Goal: Task Accomplishment & Management: Manage account settings

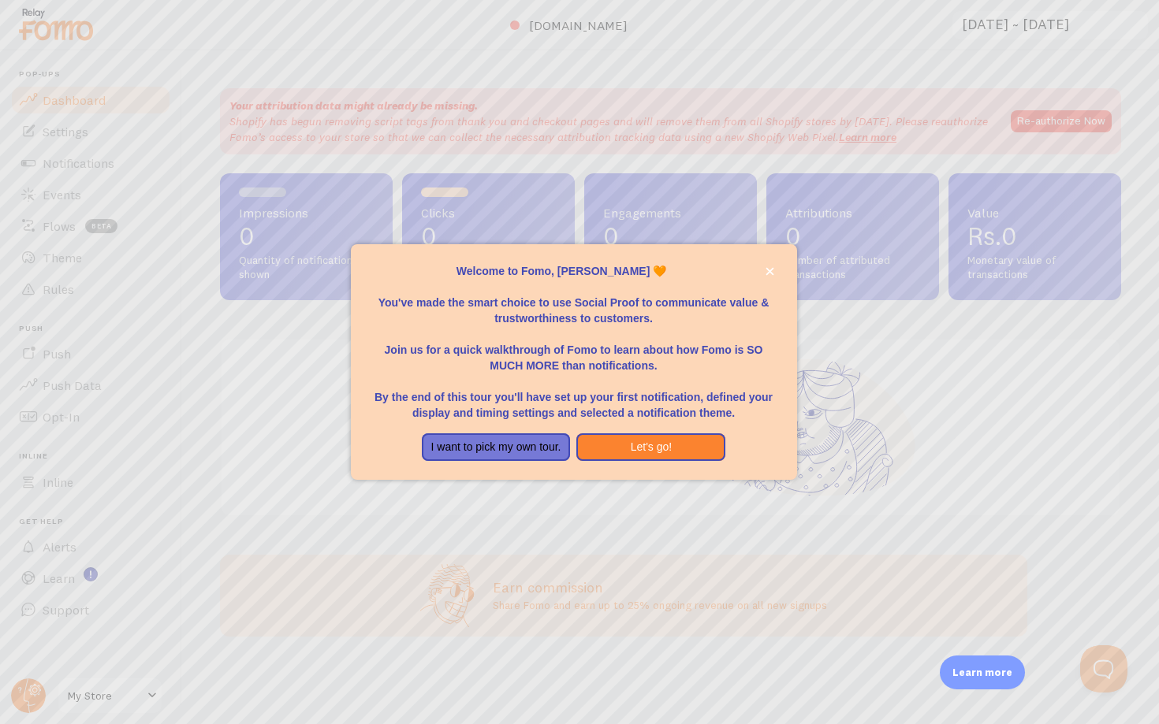
click at [80, 167] on div at bounding box center [579, 362] width 1159 height 724
click at [552, 445] on button "I want to pick my own tour." at bounding box center [496, 448] width 149 height 28
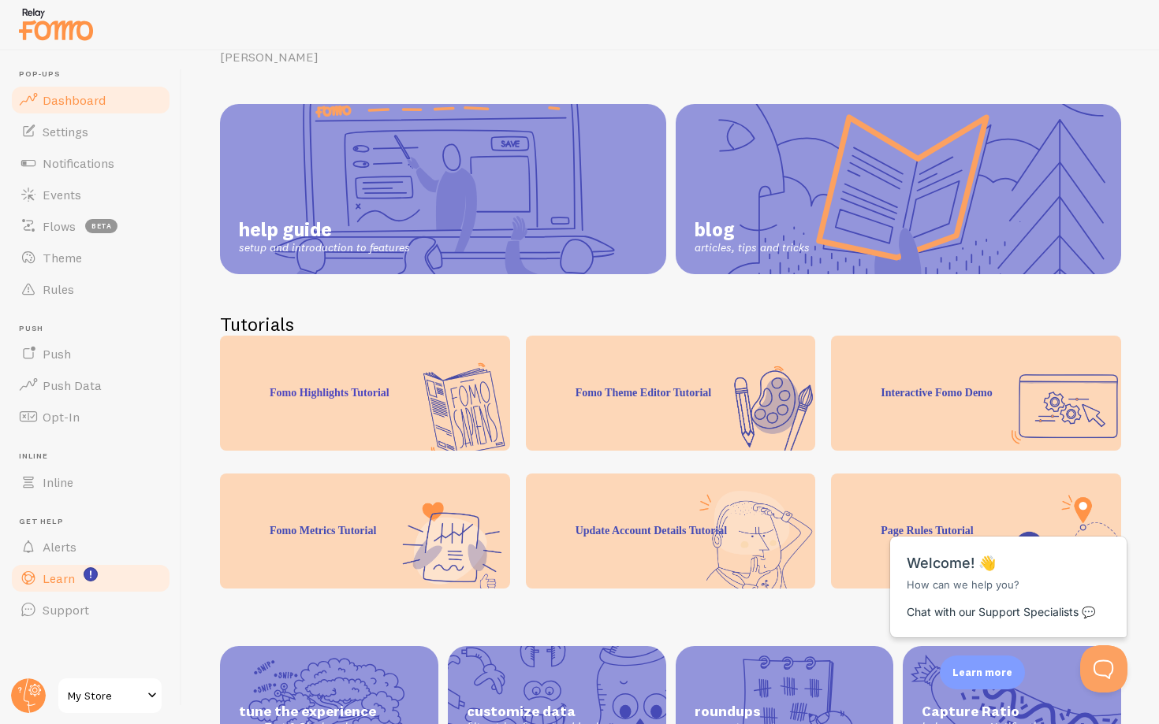
click at [92, 104] on span "Dashboard" at bounding box center [74, 100] width 63 height 16
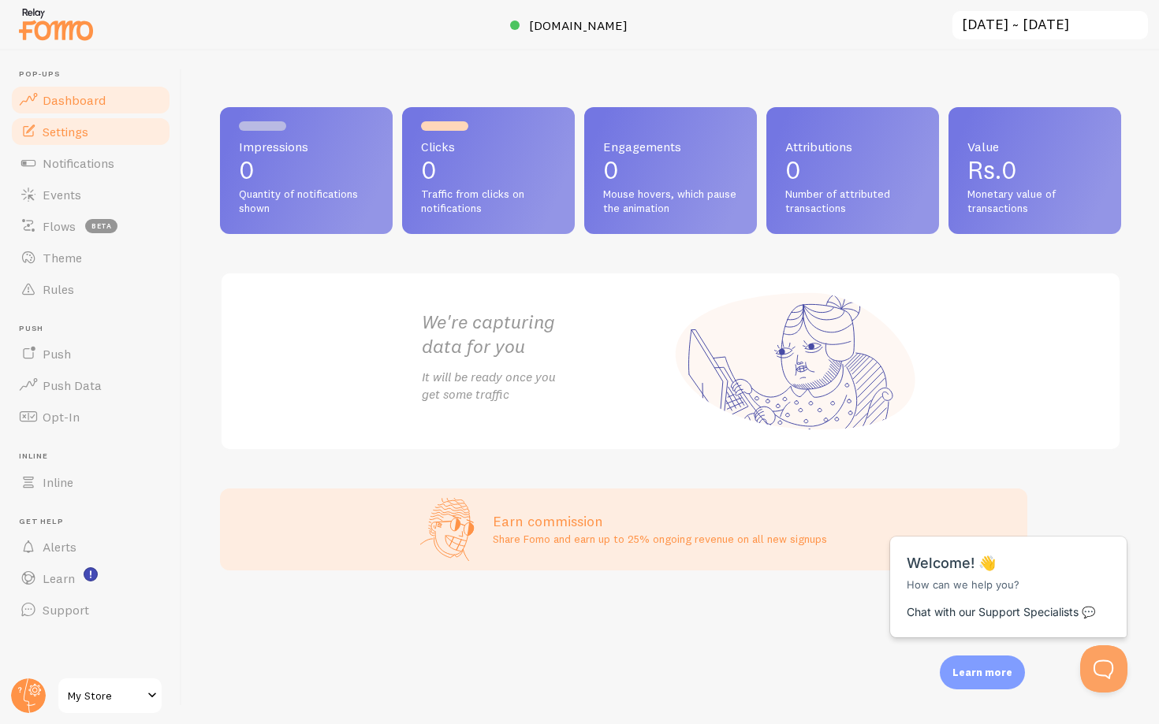
click at [121, 135] on link "Settings" at bounding box center [90, 132] width 162 height 32
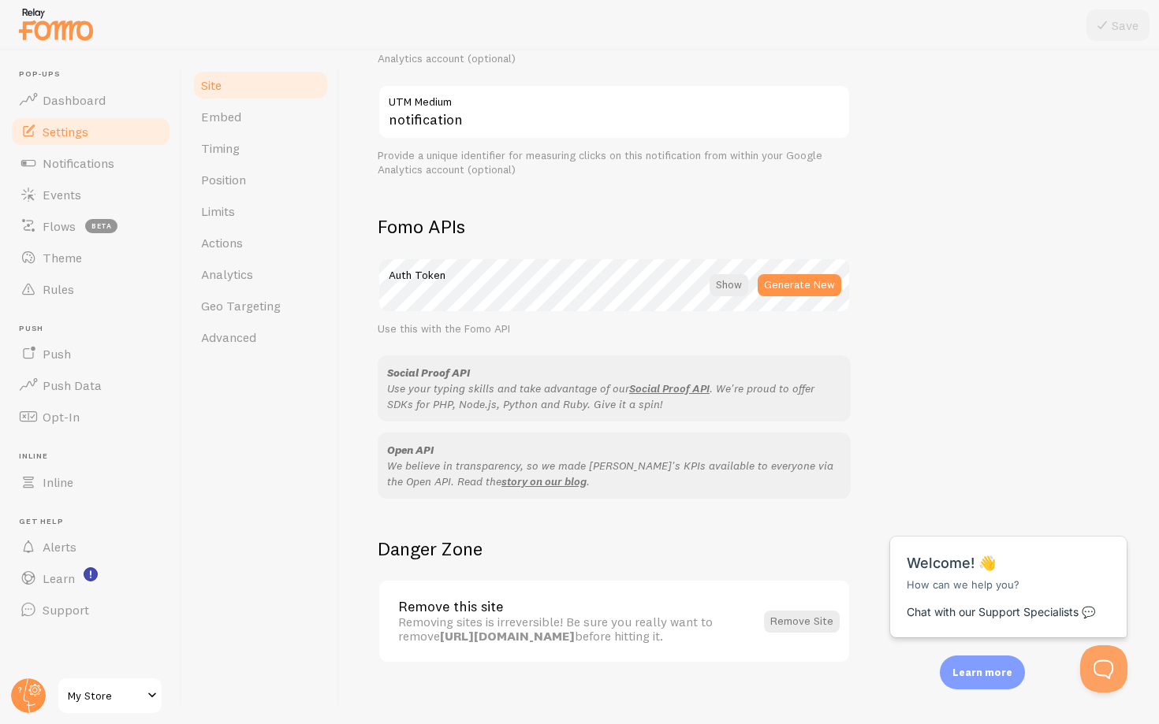
scroll to position [748, 0]
click at [74, 158] on span "Notifications" at bounding box center [79, 163] width 72 height 16
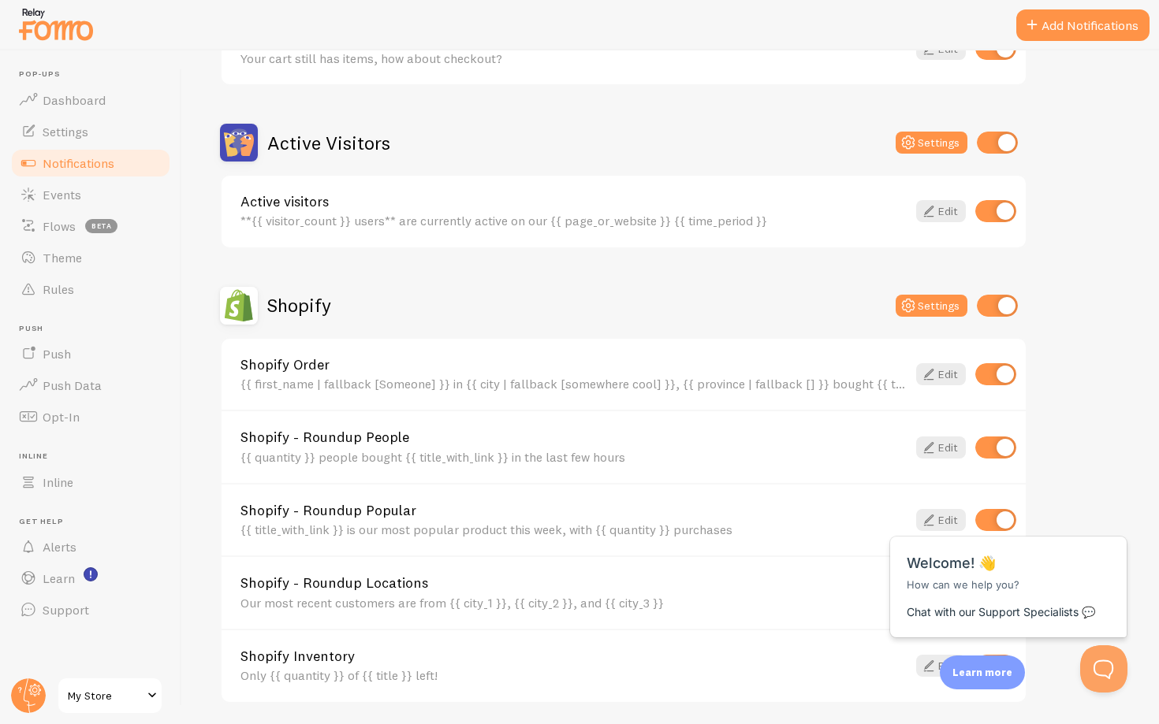
scroll to position [334, 0]
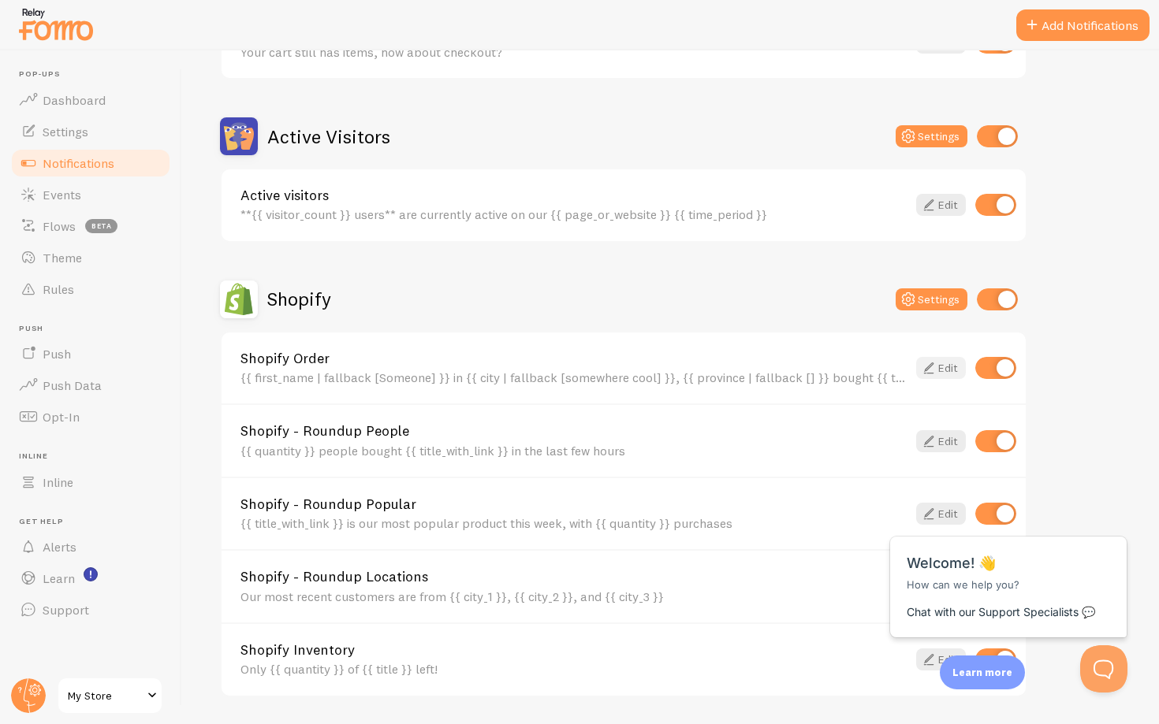
click at [941, 362] on link "Edit" at bounding box center [941, 368] width 50 height 22
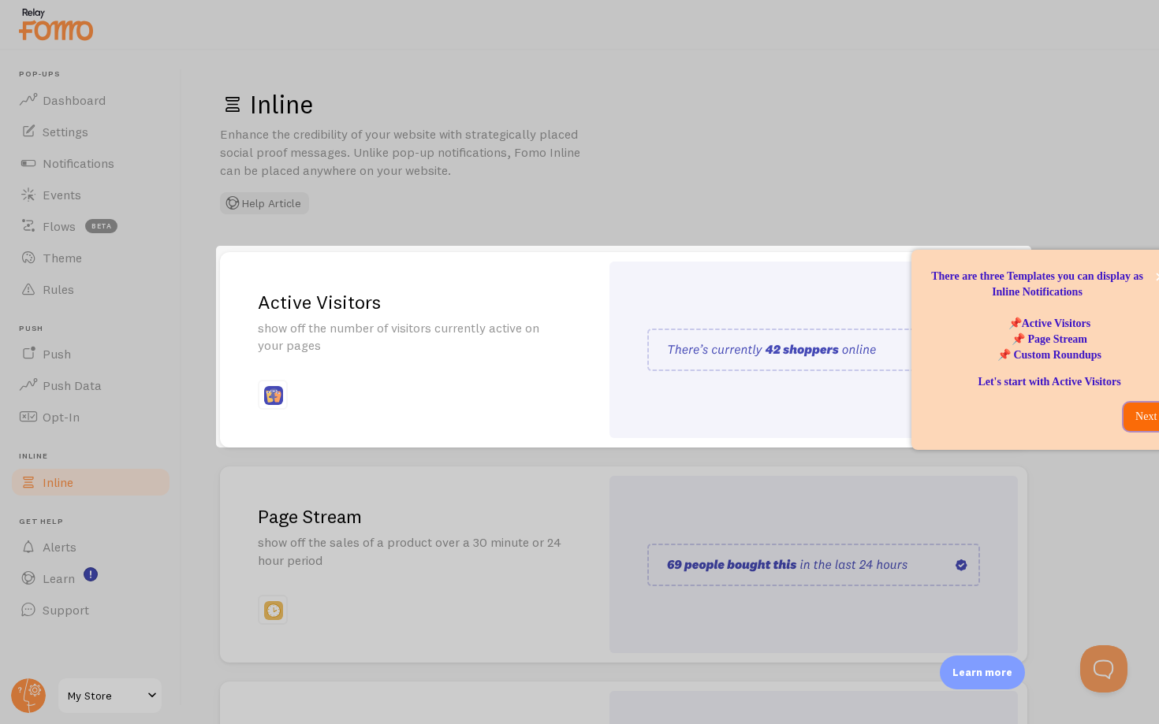
click at [1141, 415] on p "Next" at bounding box center [1146, 417] width 26 height 16
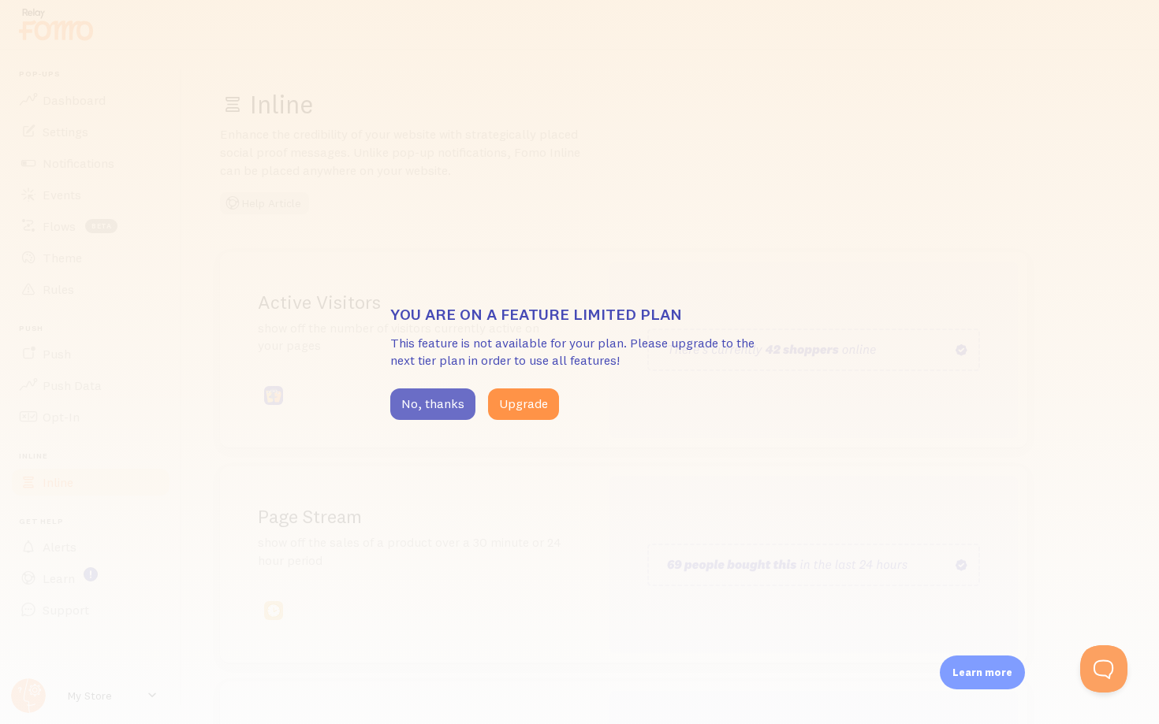
click at [443, 399] on button "No, thanks" at bounding box center [432, 405] width 85 height 32
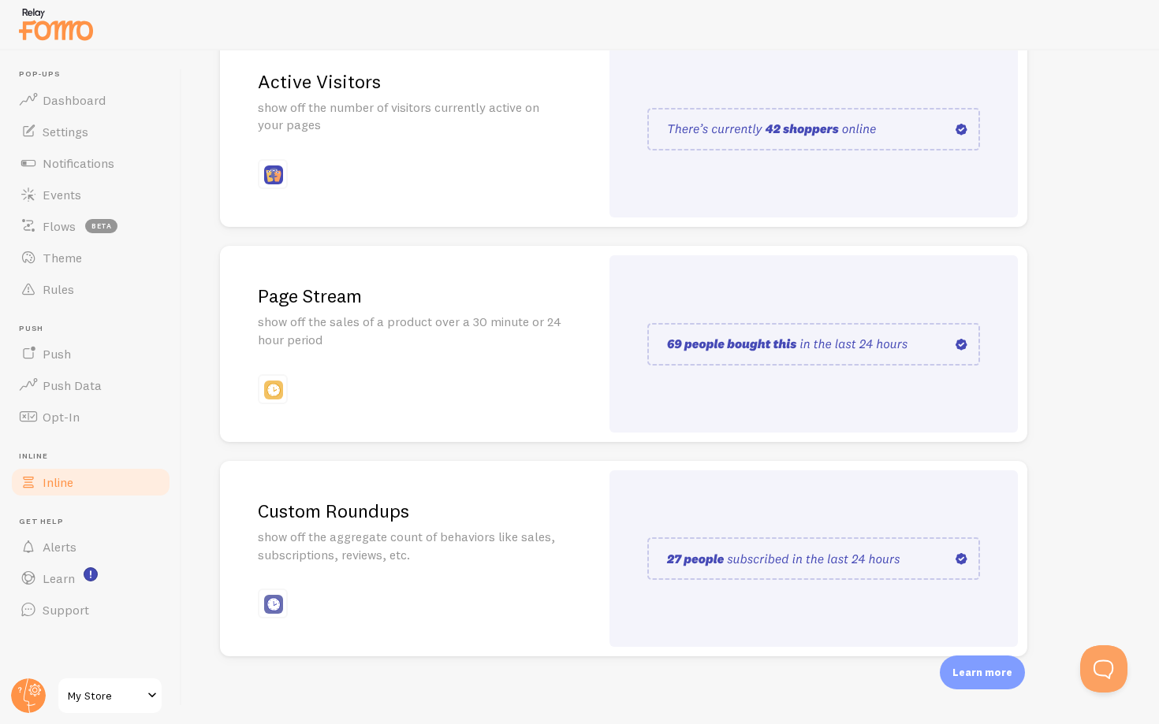
click at [792, 292] on div at bounding box center [813, 343] width 408 height 177
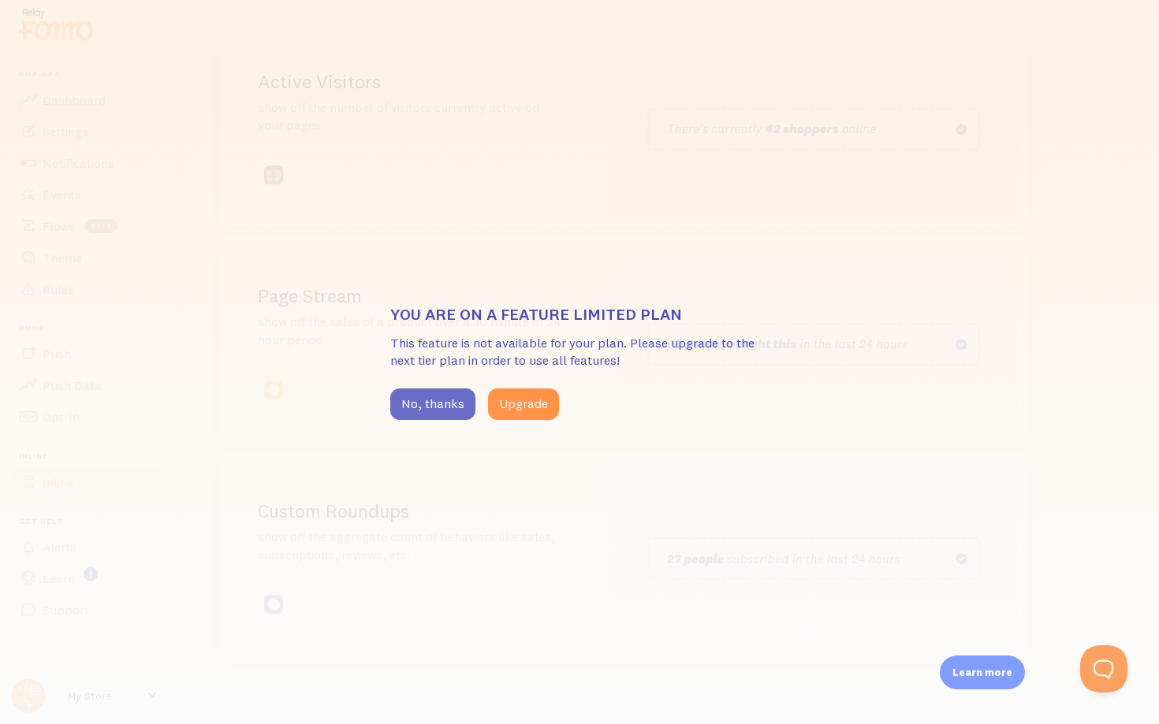
click at [439, 397] on button "No, thanks" at bounding box center [432, 405] width 85 height 32
